Goal: Information Seeking & Learning: Learn about a topic

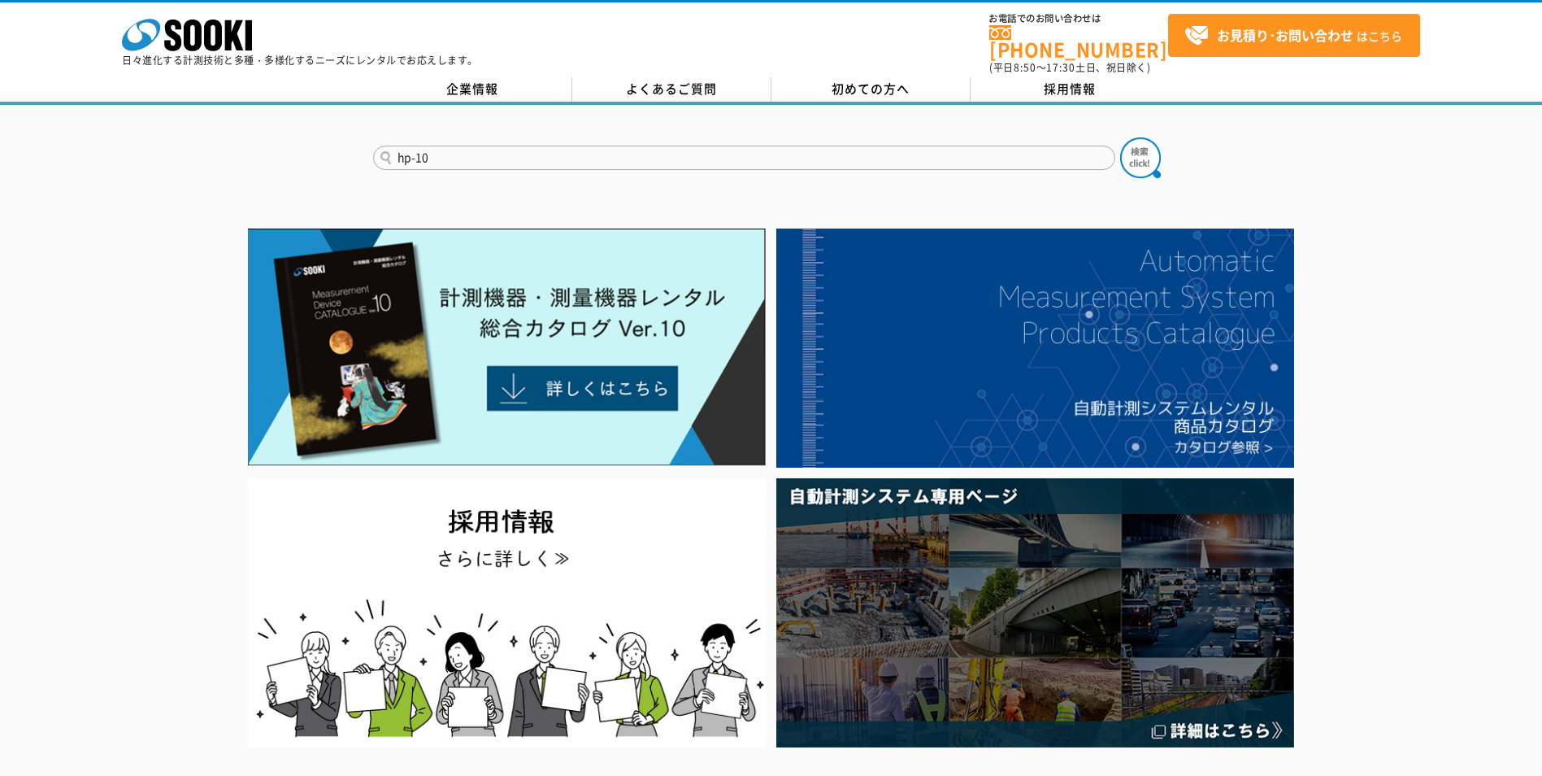
type input "hp-10"
click at [1120, 137] on button at bounding box center [1140, 157] width 41 height 41
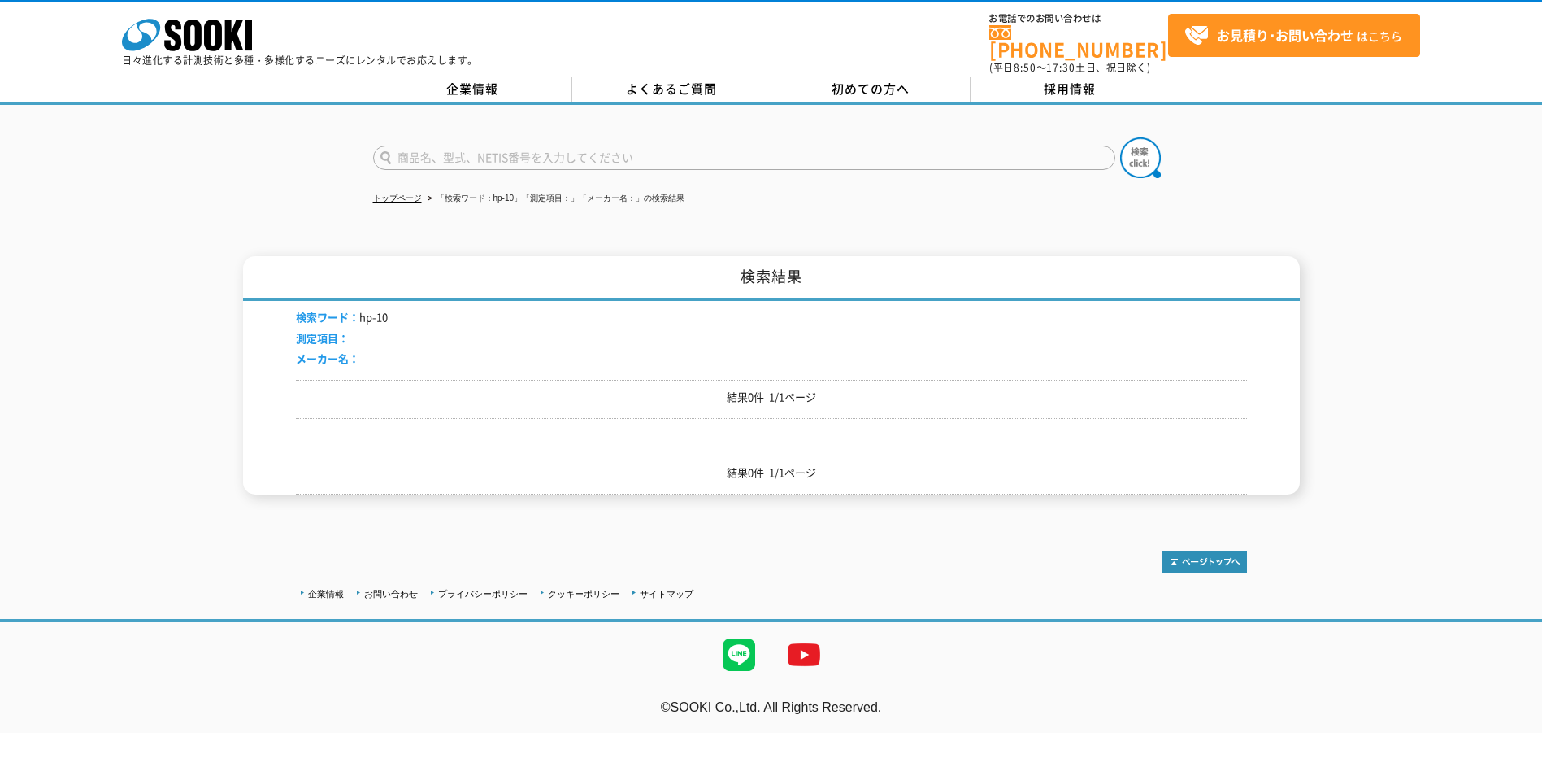
click at [631, 146] on input "text" at bounding box center [744, 158] width 742 height 24
type input "HP-100"
click at [1120, 137] on button at bounding box center [1140, 157] width 41 height 41
click at [851, 215] on div "トップページ 「検索ワード：HP-100」「測定項目：」「メーカー名：」の検索結果 検索結果 検索ワード： HP-100 測定項目： メーカー名： 結果0件 …" at bounding box center [771, 312] width 1542 height 414
click at [1282, 182] on div "トップページ 「検索ワード：HP-100」「測定項目：」「メーカー名：」の検索結果 検索結果 検索ワード： HP-100 測定項目： メーカー名： 結果0件 …" at bounding box center [771, 312] width 1542 height 414
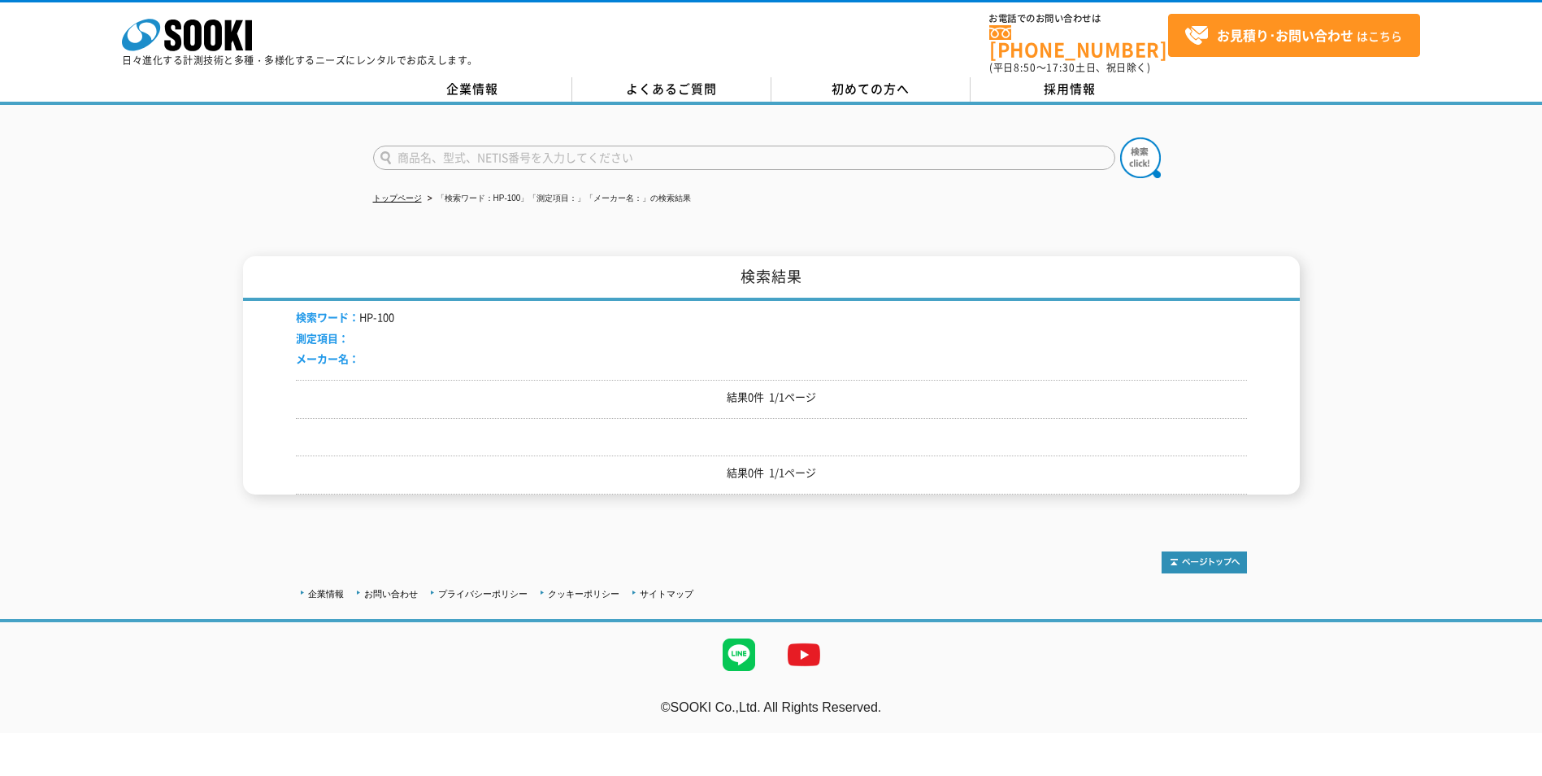
click at [991, 149] on input "text" at bounding box center [744, 158] width 742 height 24
type input "トルクメータ"
click at [1120, 137] on button at bounding box center [1140, 157] width 41 height 41
click at [845, 402] on div "結果0件 1/1ページ" at bounding box center [771, 399] width 951 height 39
click at [767, 465] on p "結果0件 1/1ページ" at bounding box center [771, 472] width 951 height 17
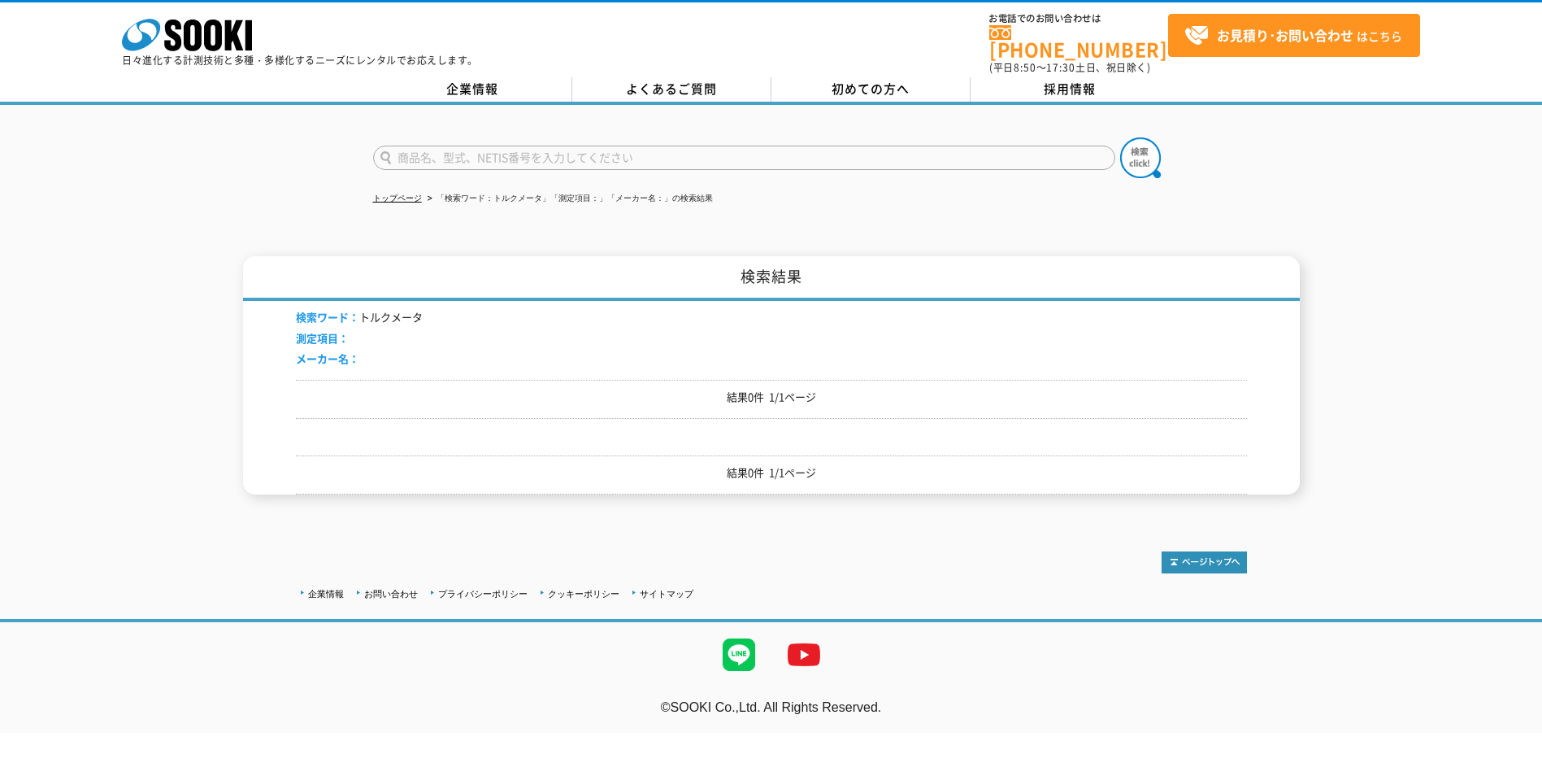
click at [599, 236] on div "トップページ 「検索ワード：トルクメータ」「測定項目：」「メーカー名：」の検索結果 検索結果 検索ワード： トルクメータ 測定項目： メーカー名： 結果0件 …" at bounding box center [771, 312] width 1542 height 414
click at [394, 193] on link "トップページ" at bounding box center [397, 197] width 49 height 9
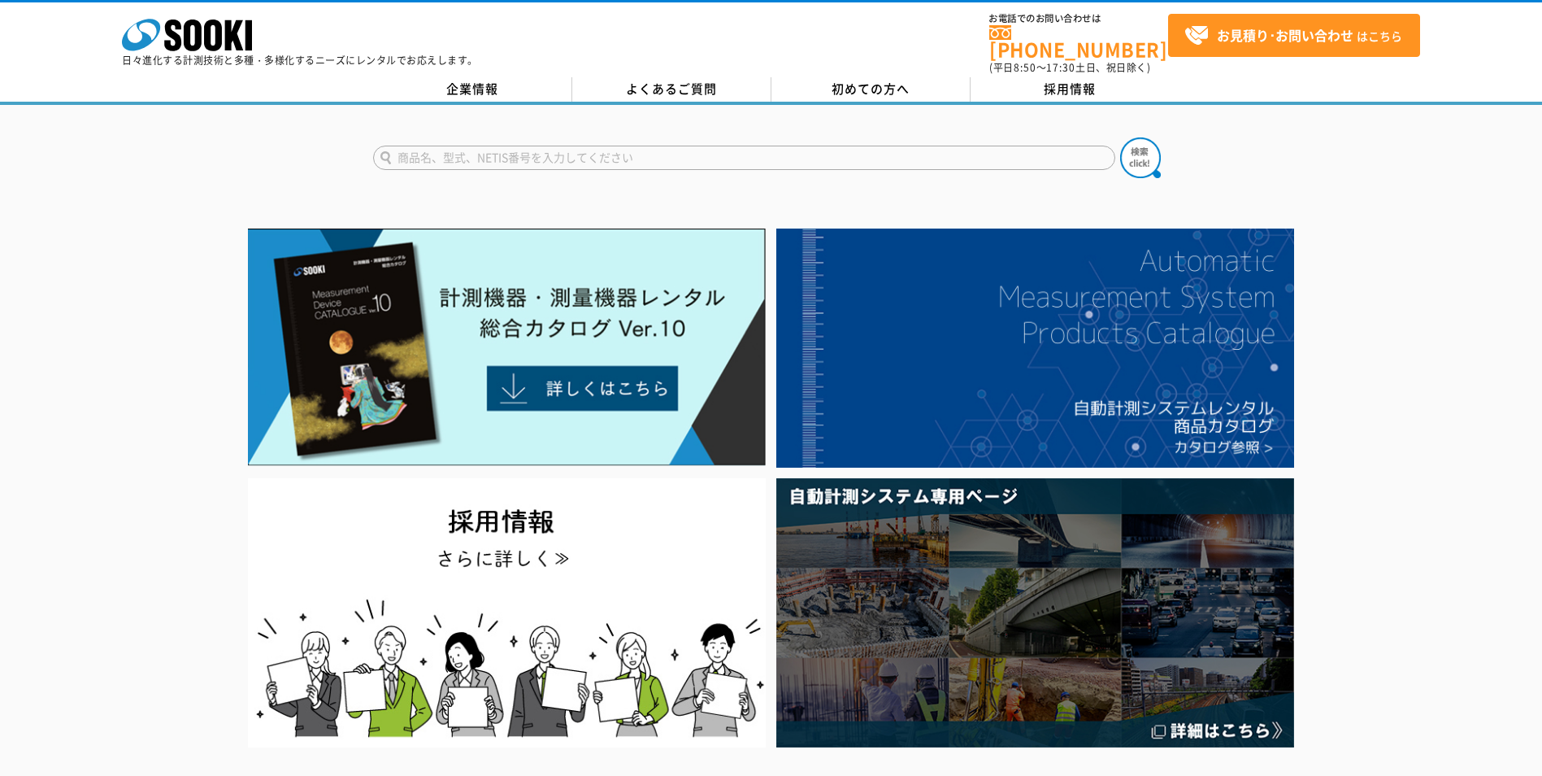
click at [186, 171] on div at bounding box center [771, 144] width 1542 height 78
click at [518, 149] on input "text" at bounding box center [744, 158] width 742 height 24
type input "商品名、型式、NETIS番号を入力してください"
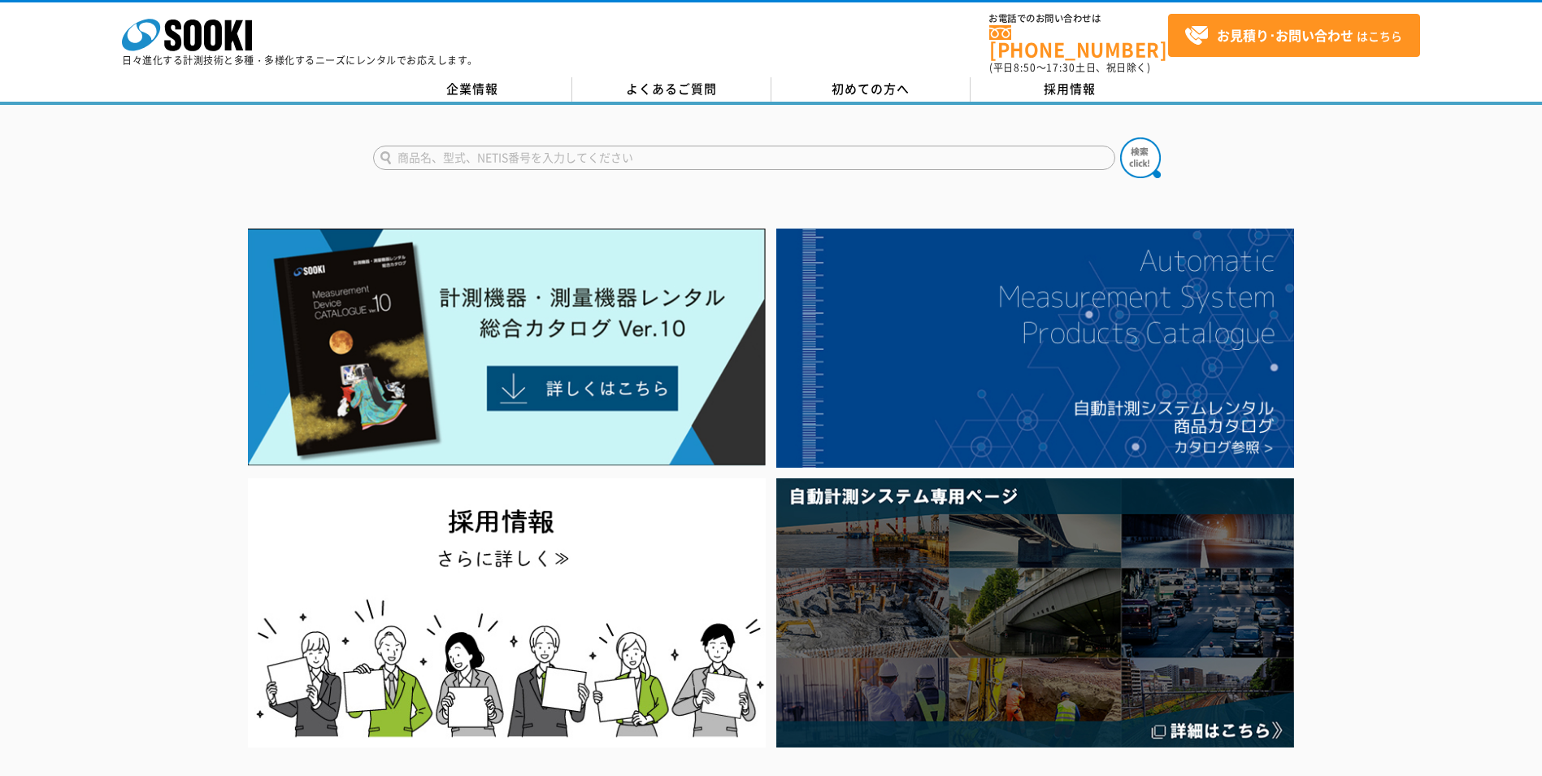
type input "商品名、型式、NETIS番号を入力してください"
click at [697, 151] on input "text" at bounding box center [744, 158] width 742 height 24
type input "ｆ"
type input "hp10"
click at [1120, 137] on button at bounding box center [1140, 157] width 41 height 41
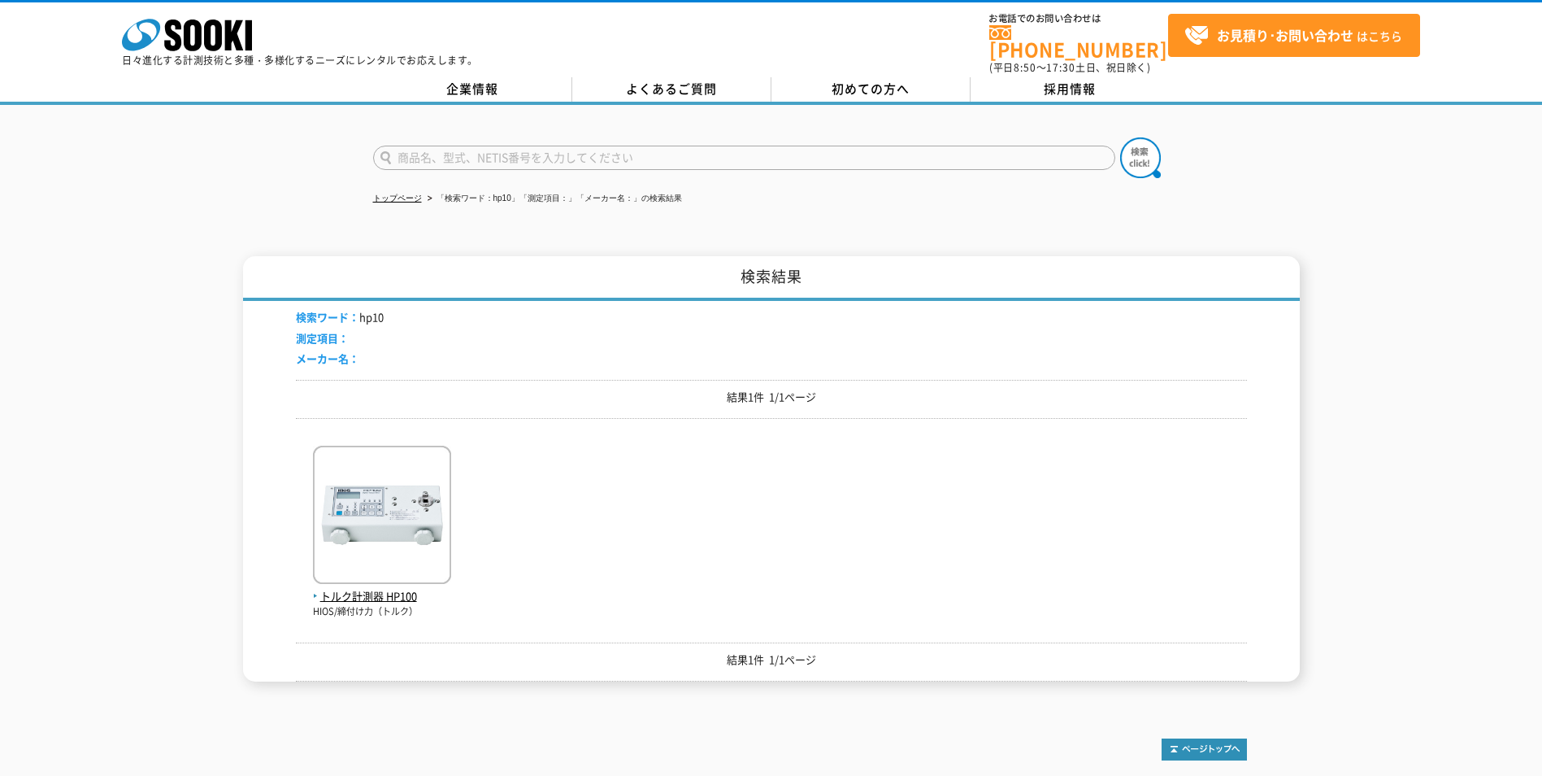
click at [297, 217] on div "トップページ 「検索ワード：hp10」「測定項目：」「メーカー名：」の検索結果 検索結果 検索ワード： hp10 測定項目： メーカー名： 結果1件 1/1ペ…" at bounding box center [771, 405] width 1542 height 601
click at [1011, 209] on div "トップページ 「検索ワード：hp10」「測定項目：」「メーカー名：」の検索結果 検索結果 検索ワード： hp10 測定項目： メーカー名： 結果1件 1/1ペ…" at bounding box center [771, 405] width 1542 height 601
click at [635, 222] on div "トップページ 「検索ワード：hp10」「測定項目：」「メーカー名：」の検索結果 検索結果 検索ワード： hp10 測定項目： メーカー名： 結果1件 1/1ペ…" at bounding box center [771, 405] width 1542 height 601
click at [392, 533] on img at bounding box center [382, 517] width 138 height 142
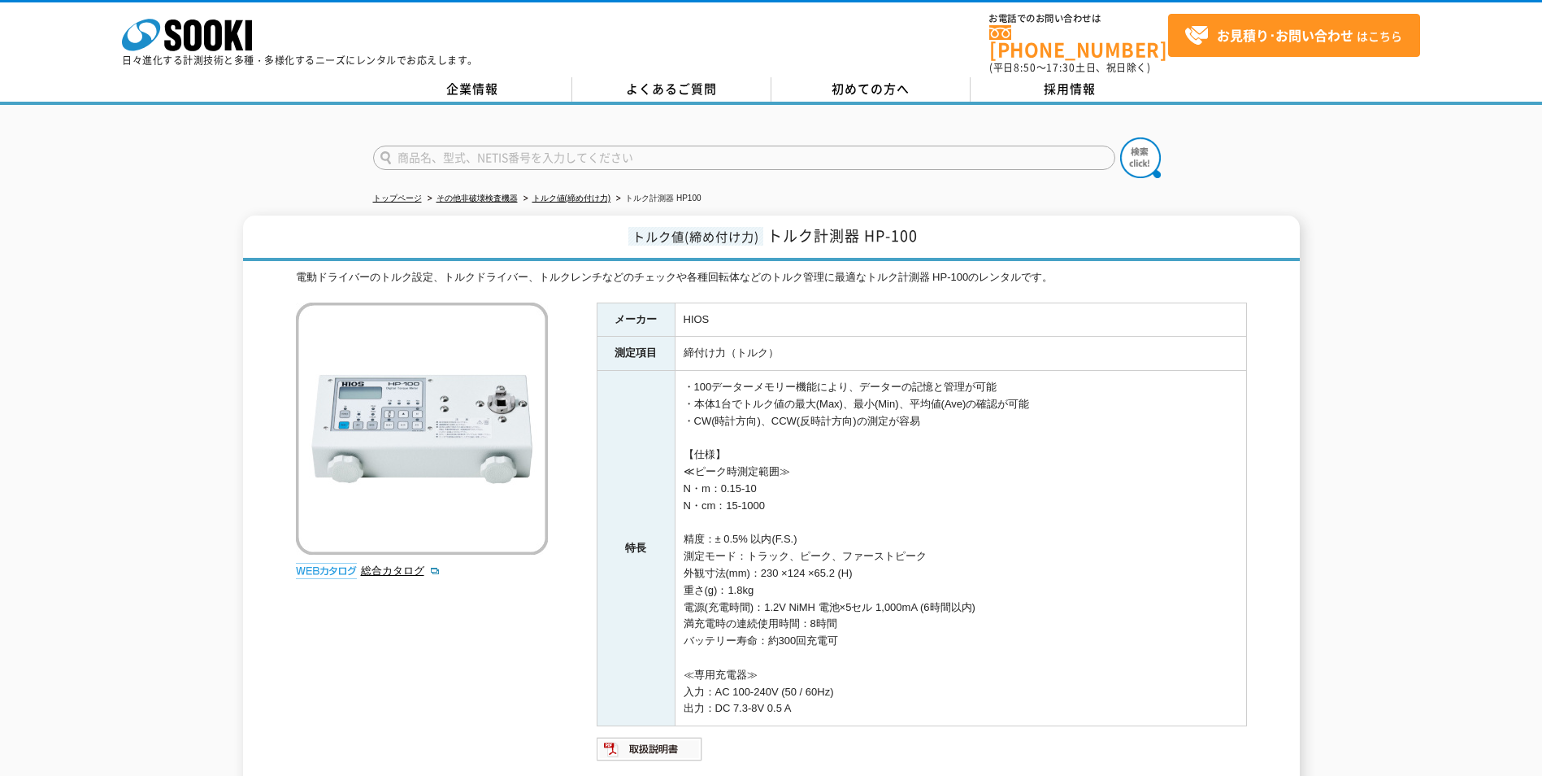
click at [946, 305] on td "HIOS" at bounding box center [961, 319] width 572 height 34
click at [1011, 182] on ul "トップページ その他非破壊検査機器 トルク値(締め付け力) トルク計測器 HP100" at bounding box center [771, 198] width 797 height 33
click at [399, 663] on div "電動ドライバーのトルク設定、トルクドライバー、トルクレンチなどのチェックや各種回転体などのトルク管理に最適なトルク計測器 HP-100のレンタルです。 総合カ…" at bounding box center [771, 549] width 951 height 561
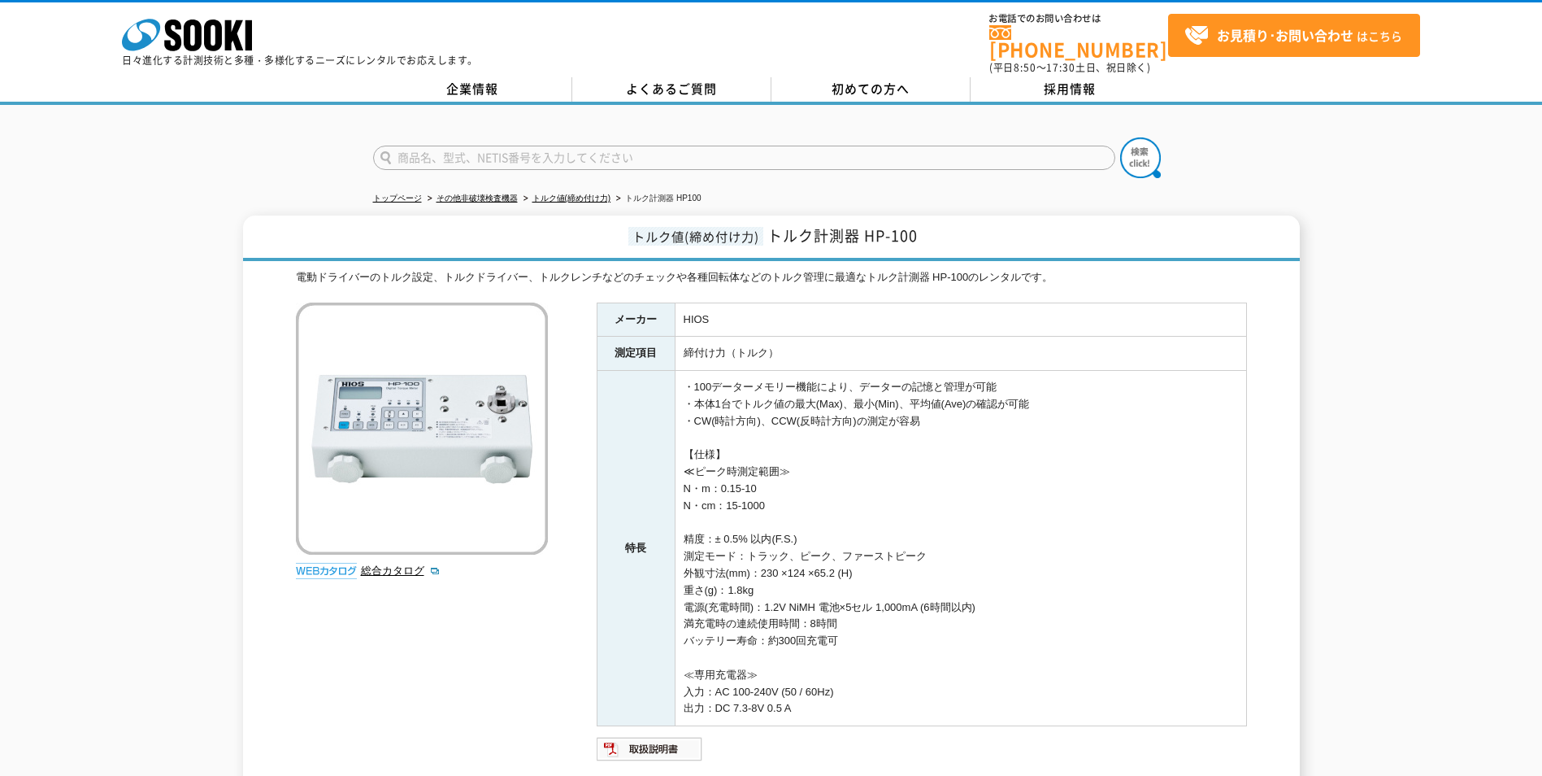
click at [1419, 146] on div at bounding box center [771, 144] width 1542 height 78
click at [51, 273] on div "トルク値(締め付け力) トルク計測器 HP-100 電動ドライバーのトルク設定、トルクドライバー、トルクレンチなどのチェックや各種回転体などのトルク管理に最適…" at bounding box center [771, 522] width 1542 height 615
click at [186, 190] on div "トップページ その他非破壊検査機器 トルク値(締め付け力) トルク計測器 HP100 トルク値(締め付け力) トルク計測器 HP-100 電動ドライバーのトル…" at bounding box center [771, 476] width 1542 height 742
click at [360, 120] on div at bounding box center [771, 144] width 1542 height 78
drag, startPoint x: 147, startPoint y: 95, endPoint x: 1040, endPoint y: 167, distance: 895.6
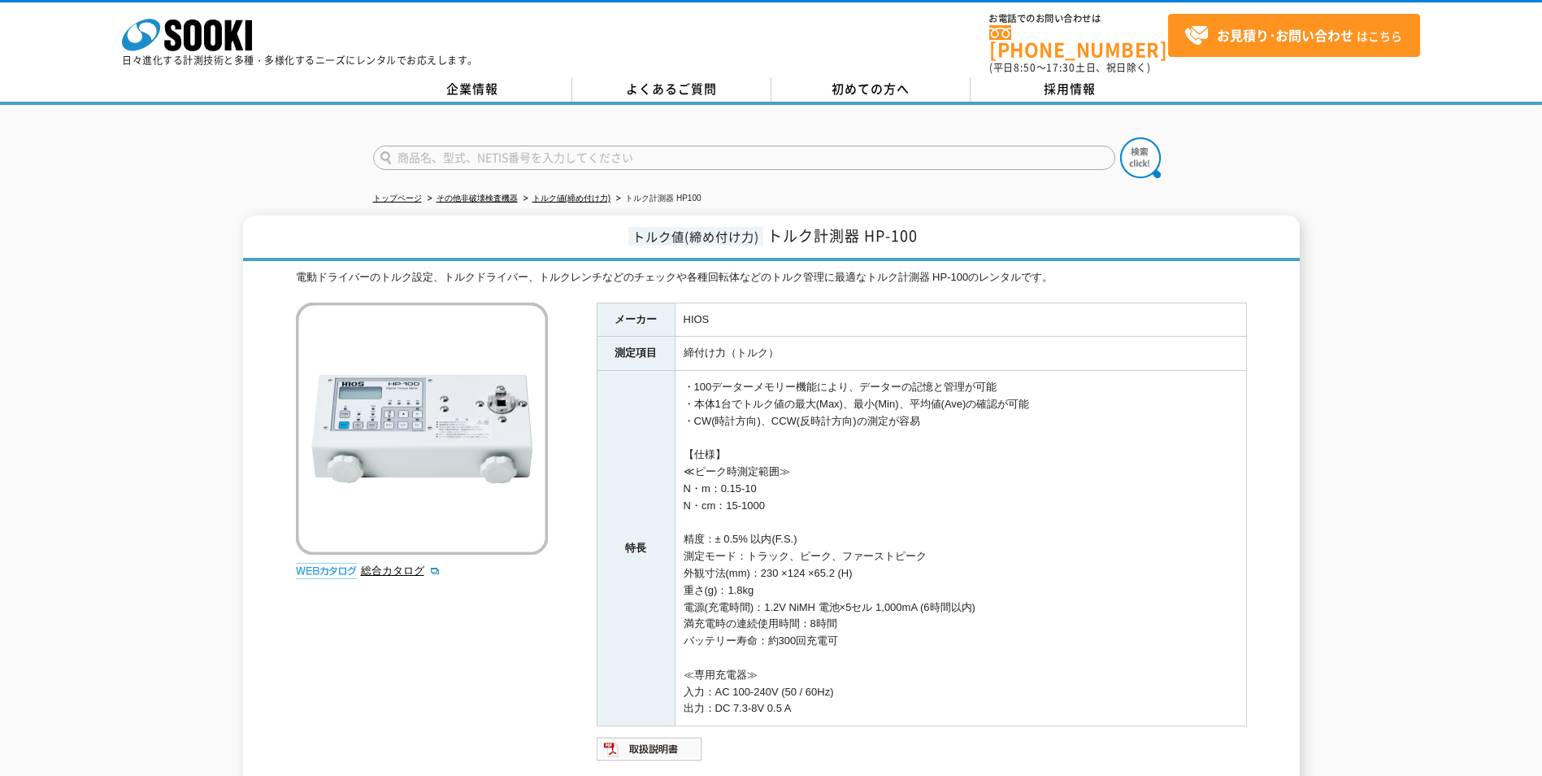
click at [154, 105] on div at bounding box center [771, 144] width 1542 height 78
click at [1437, 204] on div "トップページ その他非破壊検査機器 トルク値(締め付け力) トルク計測器 HP100 トルク値(締め付け力) トルク計測器 HP-100 電動ドライバーのトル…" at bounding box center [771, 476] width 1542 height 742
